Goal: Task Accomplishment & Management: Use online tool/utility

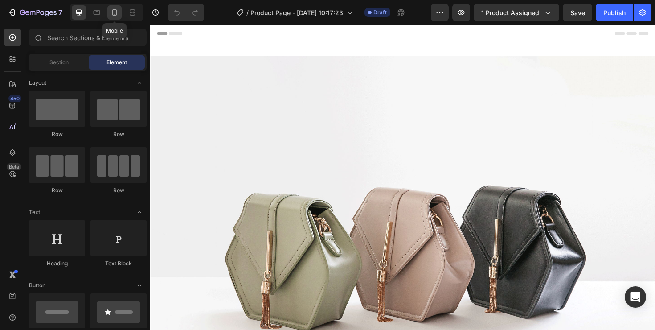
click at [112, 19] on div at bounding box center [114, 12] width 14 height 14
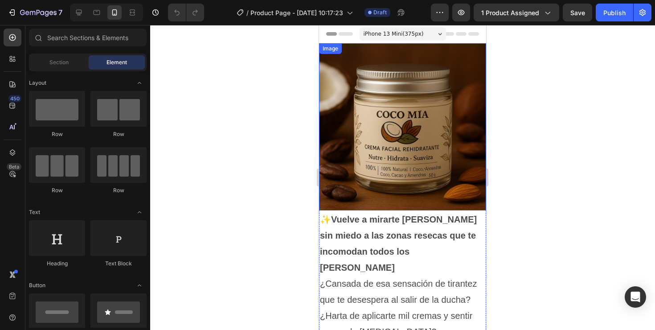
click at [384, 80] on img at bounding box center [402, 126] width 167 height 167
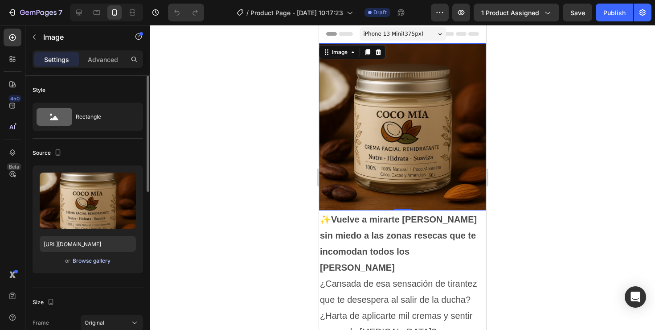
click at [94, 262] on div "Browse gallery" at bounding box center [92, 261] width 38 height 8
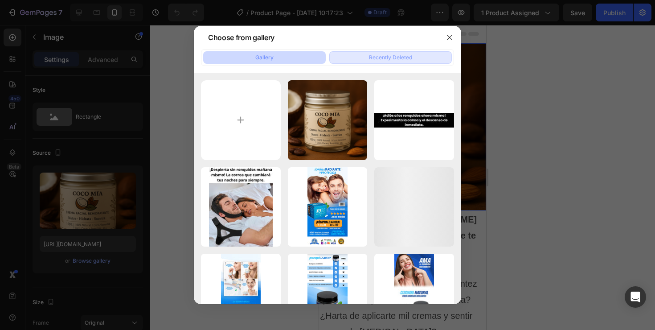
click at [393, 58] on div "Recently Deleted" at bounding box center [390, 58] width 43 height 8
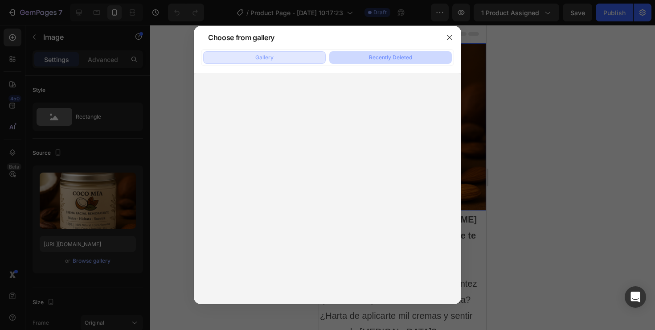
click at [277, 62] on button "Gallery" at bounding box center [264, 57] width 123 height 12
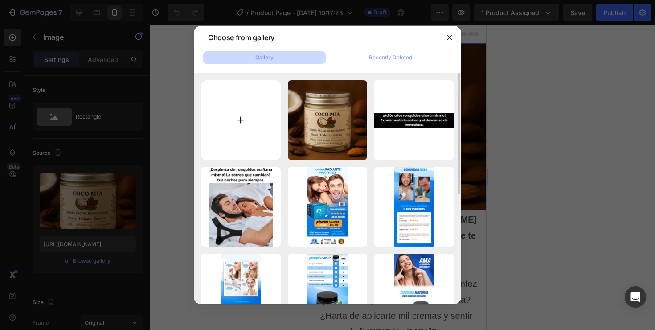
click at [256, 128] on input "file" at bounding box center [241, 120] width 80 height 80
click at [451, 38] on icon "button" at bounding box center [449, 37] width 5 height 5
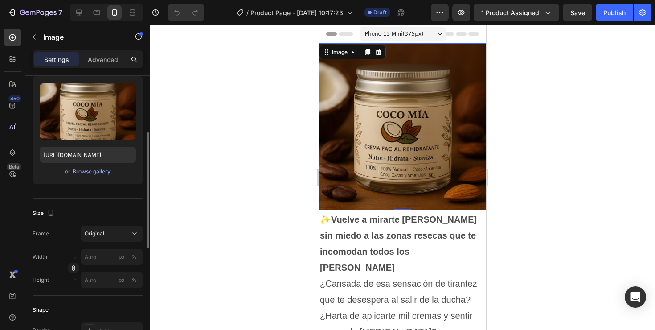
scroll to position [145, 0]
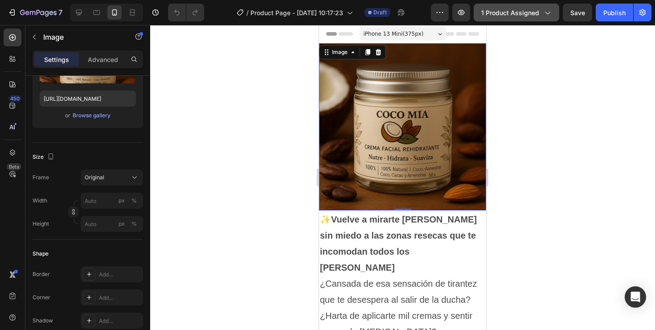
click at [540, 5] on button "1 product assigned" at bounding box center [517, 13] width 86 height 18
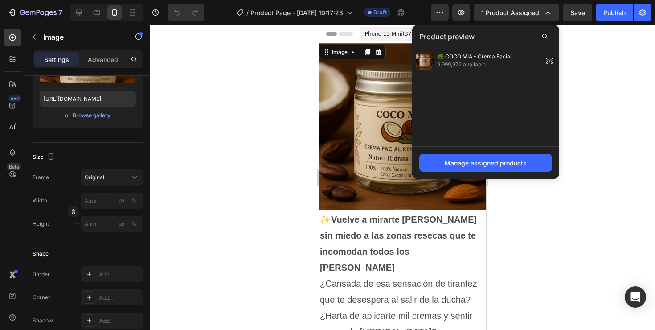
click at [168, 169] on div at bounding box center [402, 177] width 505 height 305
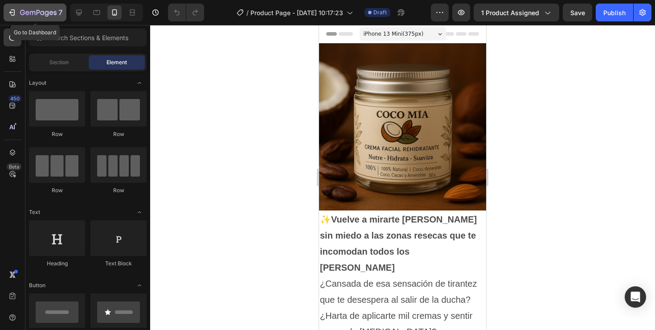
click at [11, 15] on icon "button" at bounding box center [13, 12] width 4 height 6
